Goal: Information Seeking & Learning: Learn about a topic

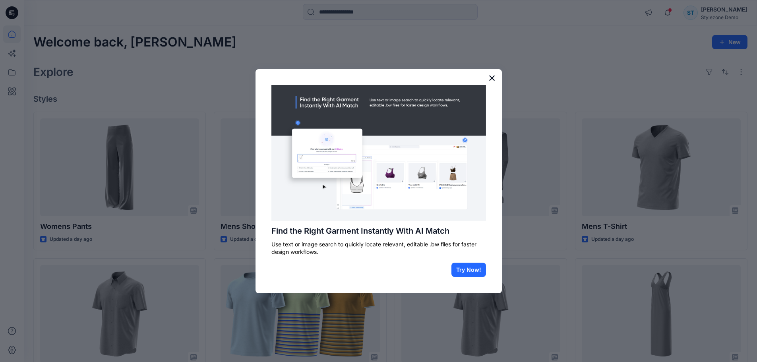
click at [490, 79] on button "×" at bounding box center [493, 78] width 8 height 13
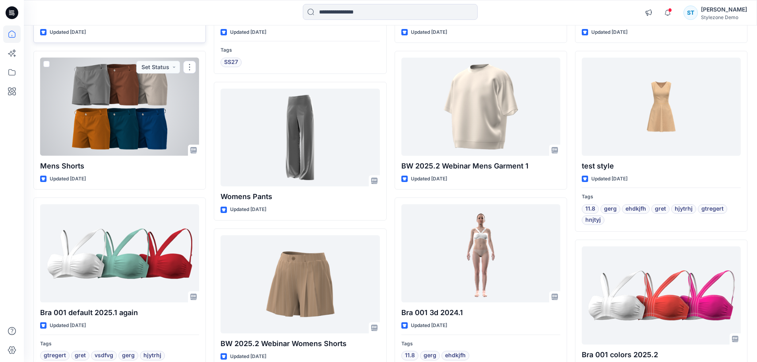
scroll to position [529, 0]
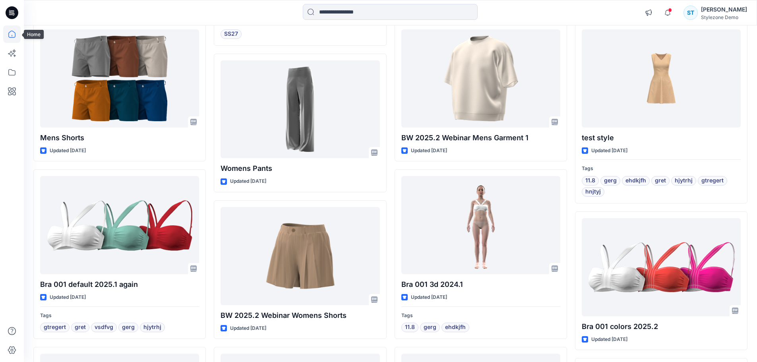
click at [14, 33] on icon at bounding box center [11, 34] width 7 height 7
drag, startPoint x: 322, startPoint y: 8, endPoint x: 323, endPoint y: 13, distance: 5.0
click at [322, 11] on input at bounding box center [390, 12] width 175 height 16
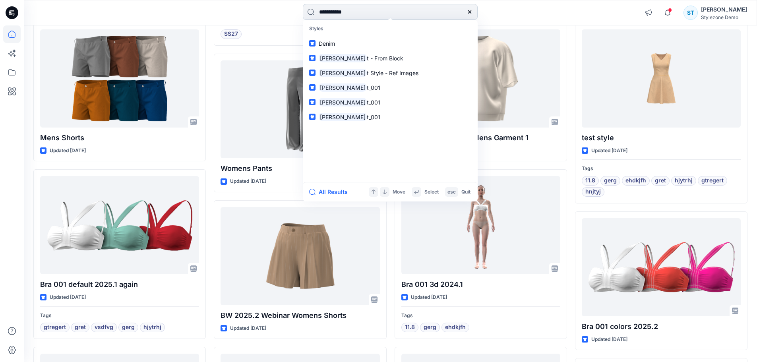
type input "**********"
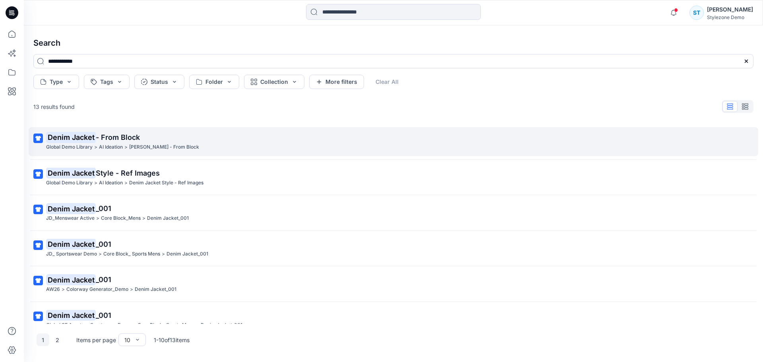
click at [116, 138] on span "- From Block" at bounding box center [118, 137] width 44 height 8
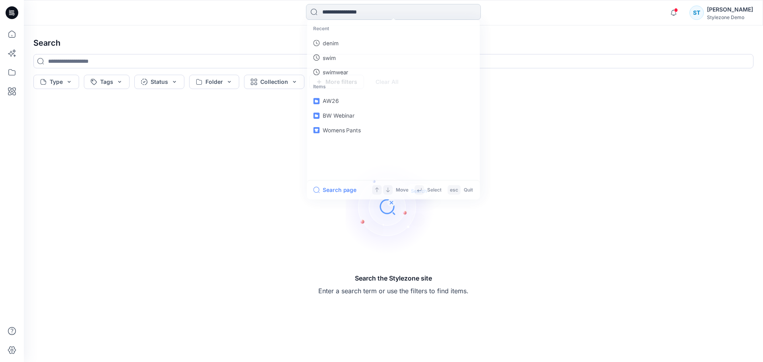
click at [335, 12] on input at bounding box center [393, 12] width 175 height 16
click at [331, 45] on p "denim Jacket" at bounding box center [339, 43] width 35 height 8
type input "**********"
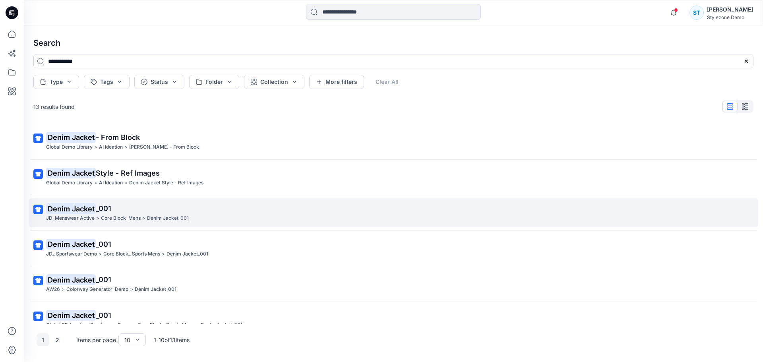
click at [97, 209] on span "_001" at bounding box center [104, 208] width 16 height 8
